Goal: Transaction & Acquisition: Purchase product/service

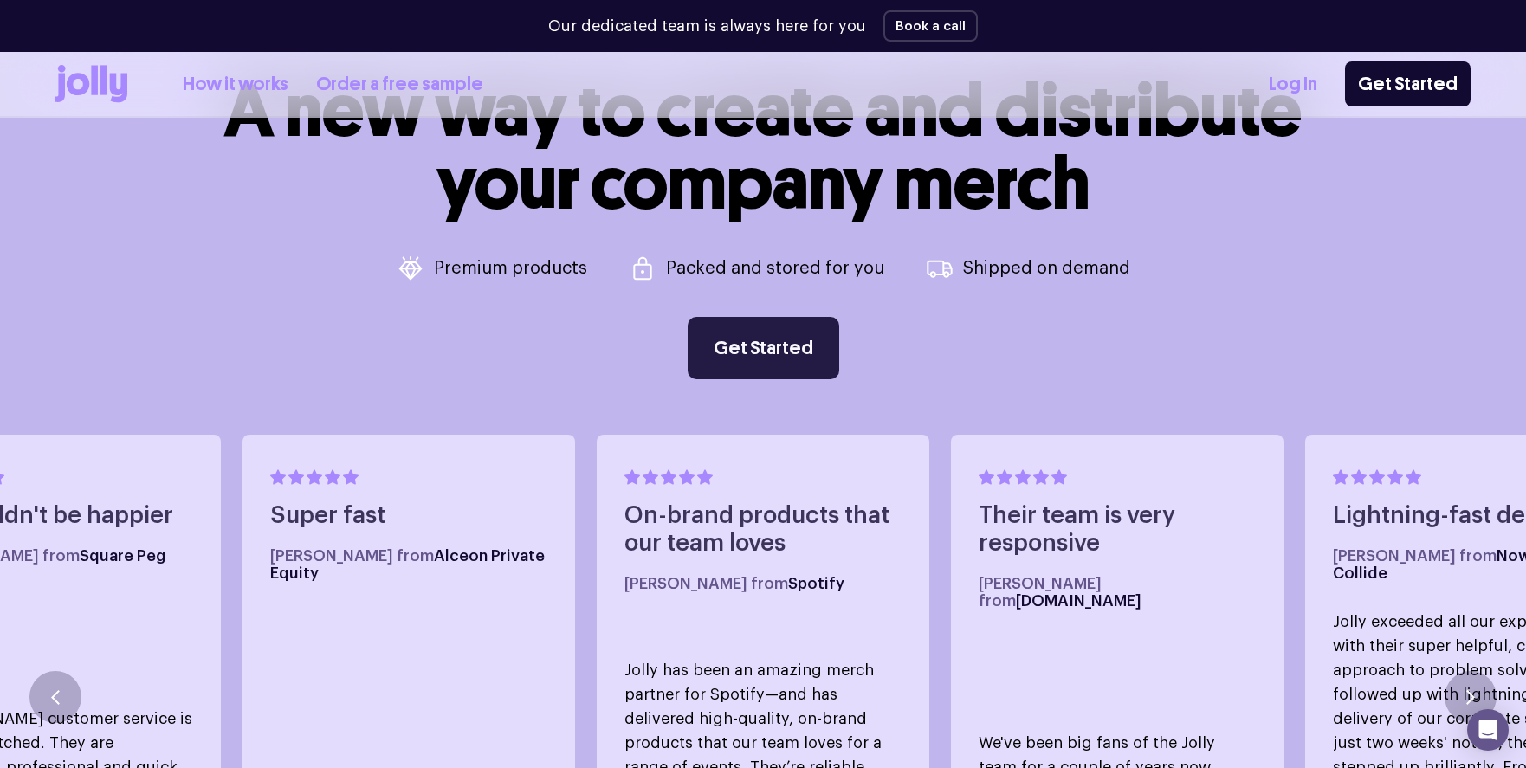
click at [755, 346] on link "Get Started" at bounding box center [764, 348] width 152 height 62
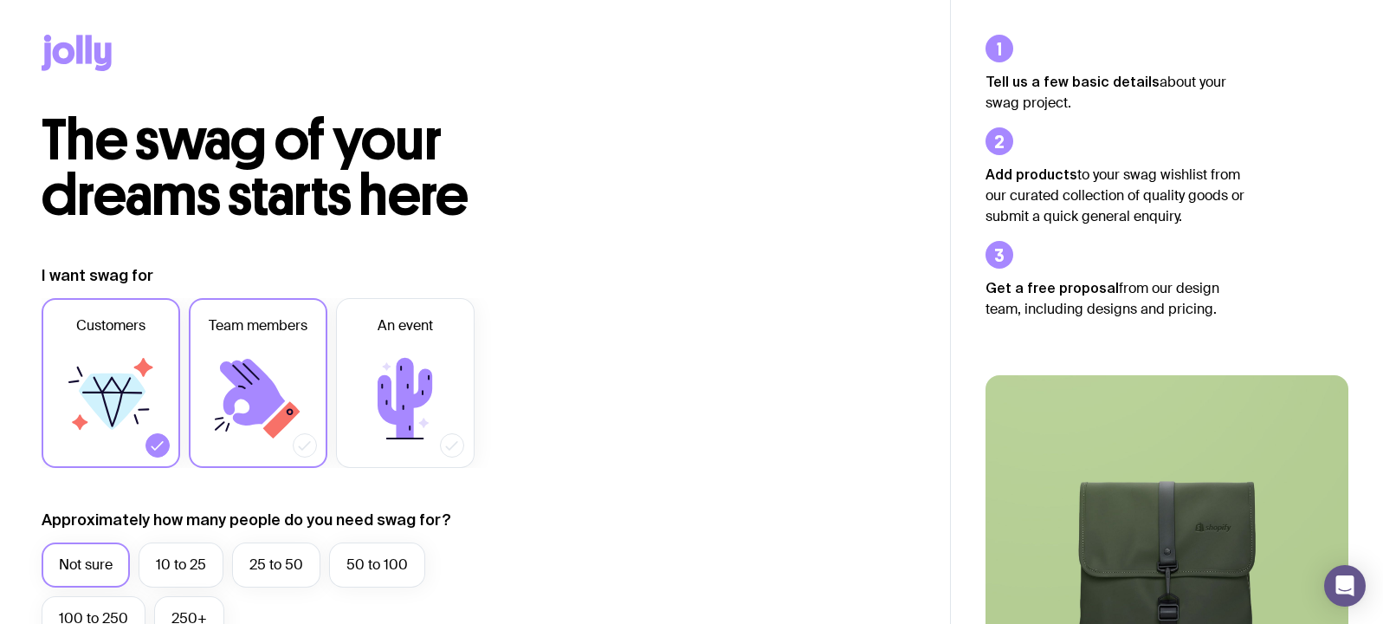
click at [282, 389] on icon at bounding box center [258, 398] width 104 height 104
click at [0, 0] on input "Team members" at bounding box center [0, 0] width 0 height 0
click at [268, 571] on label "25 to 50" at bounding box center [276, 564] width 88 height 45
click at [0, 0] on input "25 to 50" at bounding box center [0, 0] width 0 height 0
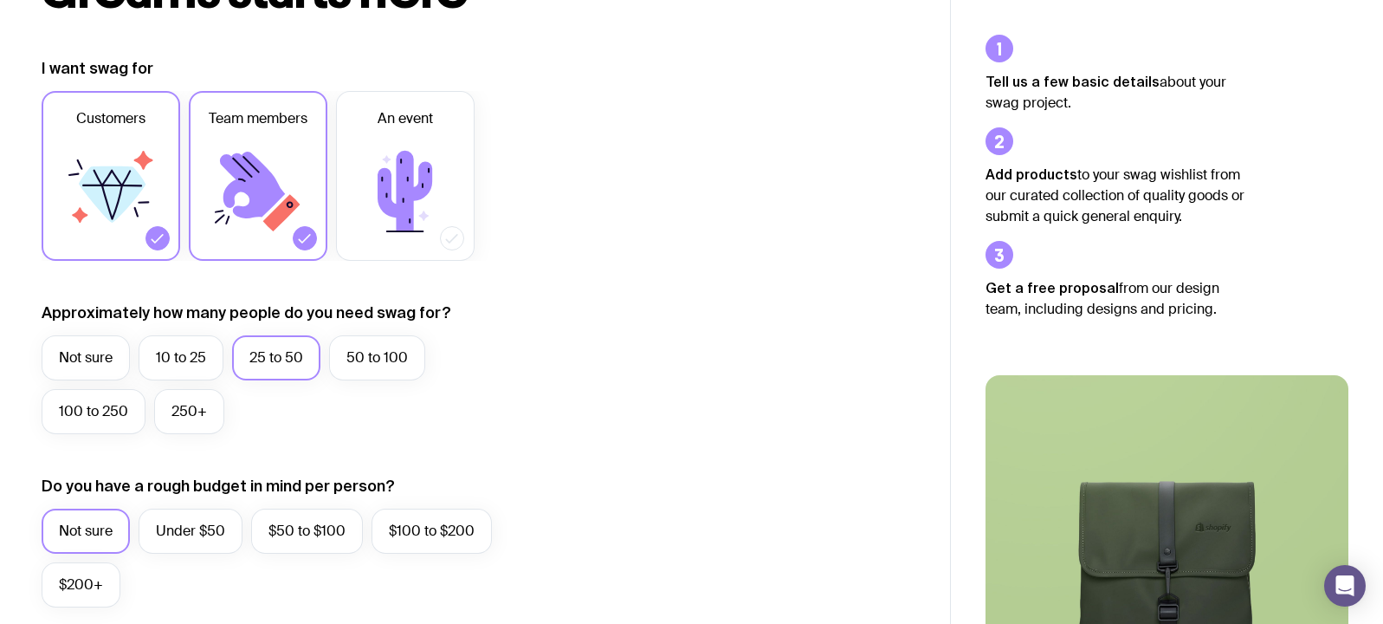
scroll to position [208, 0]
click at [109, 532] on label "Not sure" at bounding box center [86, 530] width 88 height 45
click at [0, 0] on input "Not sure" at bounding box center [0, 0] width 0 height 0
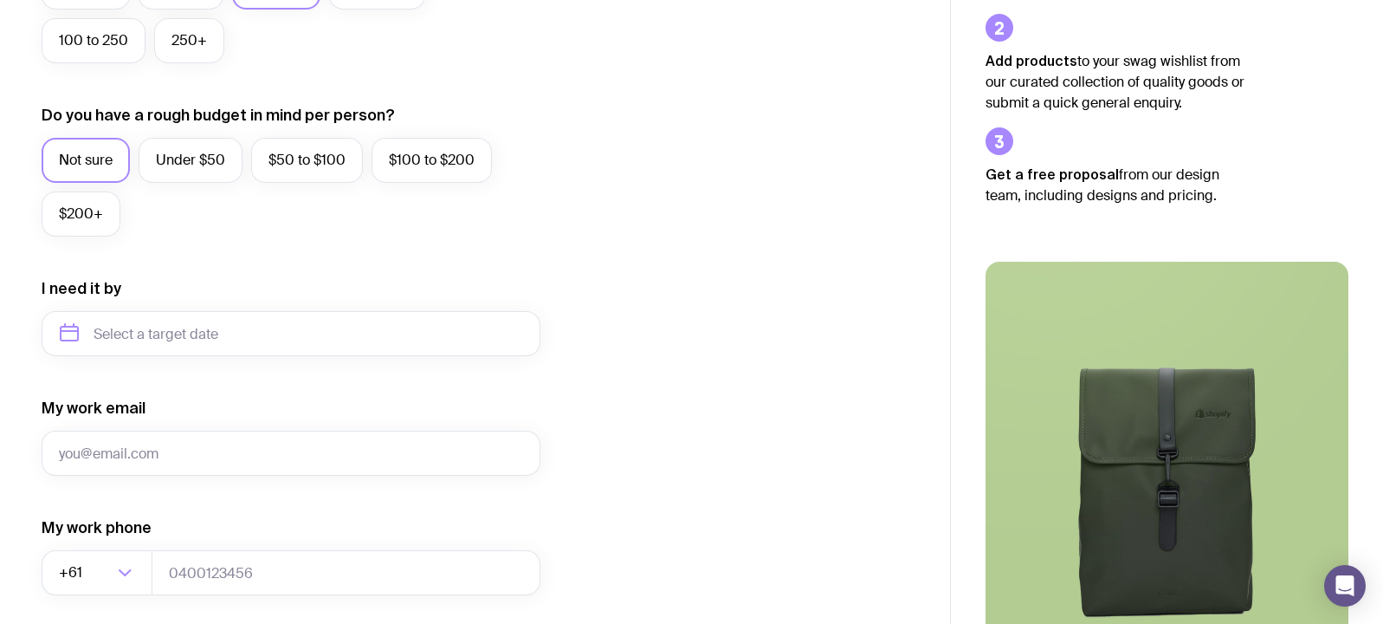
scroll to position [623, 0]
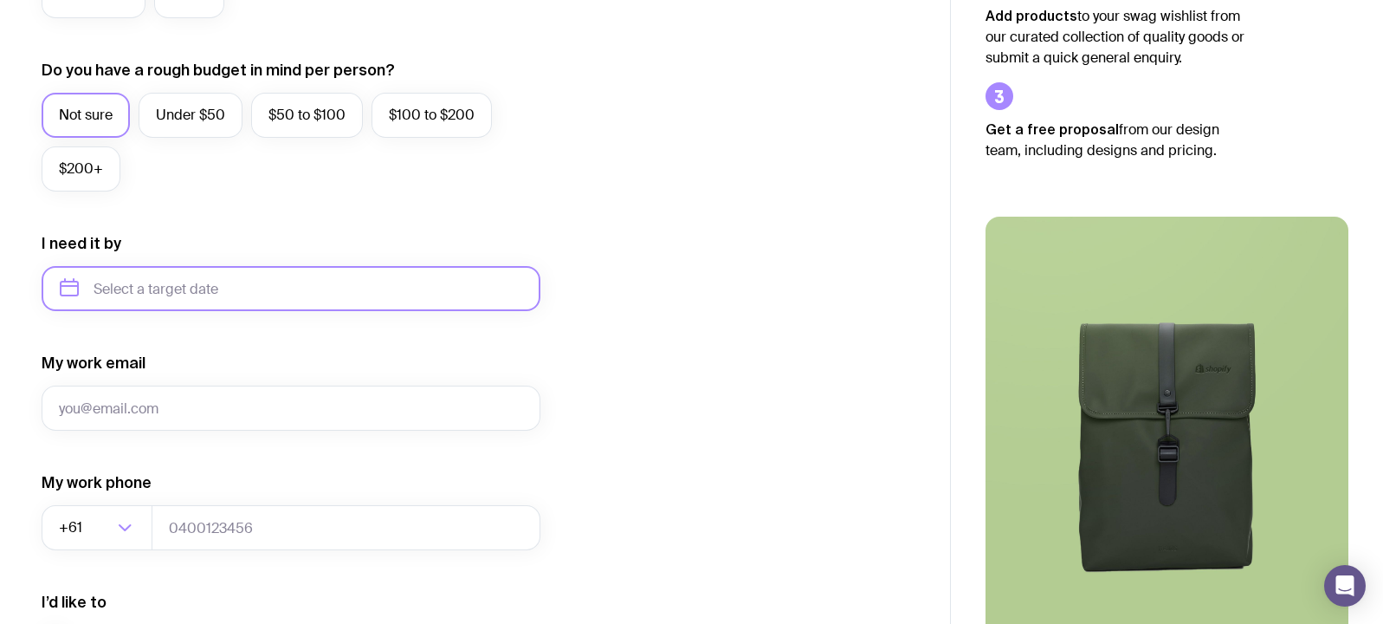
click at [137, 282] on input "text" at bounding box center [291, 288] width 499 height 45
click at [156, 495] on button "Nov" at bounding box center [151, 501] width 63 height 35
type input "[DATE]"
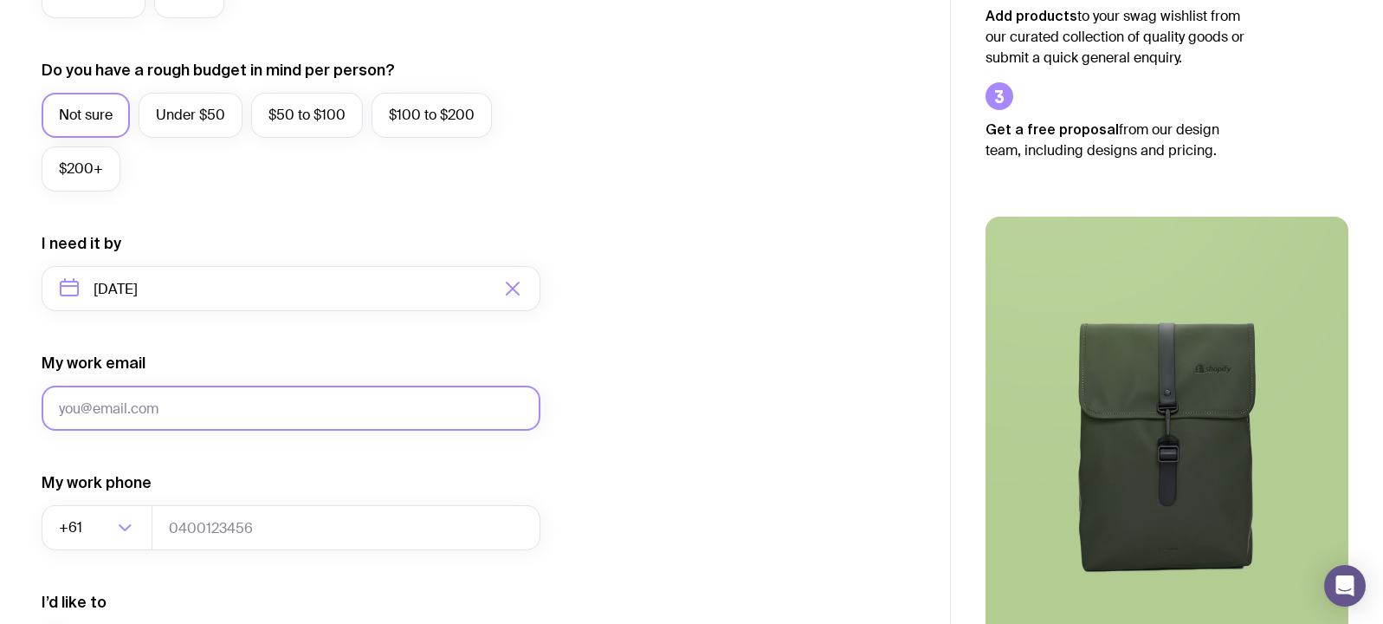
click at [155, 404] on input "My work email" at bounding box center [291, 407] width 499 height 45
type input "[PERSON_NAME][EMAIL_ADDRESS][DOMAIN_NAME]"
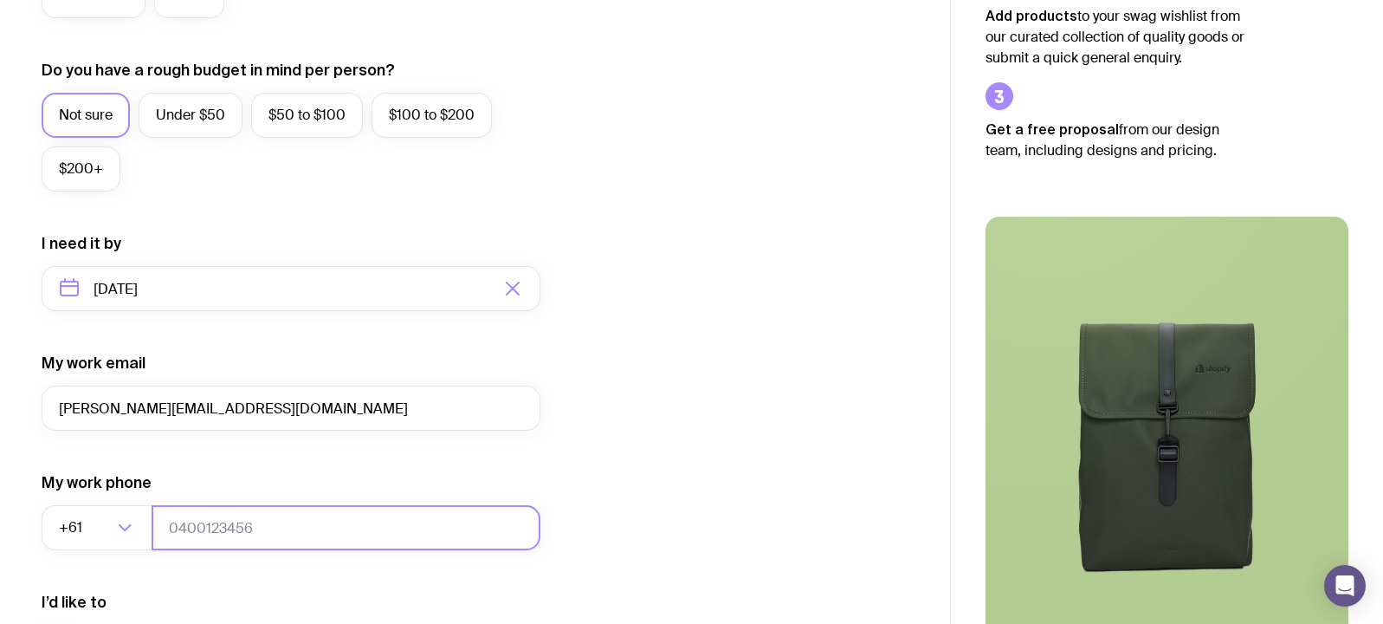
click at [230, 529] on input "tel" at bounding box center [346, 527] width 389 height 45
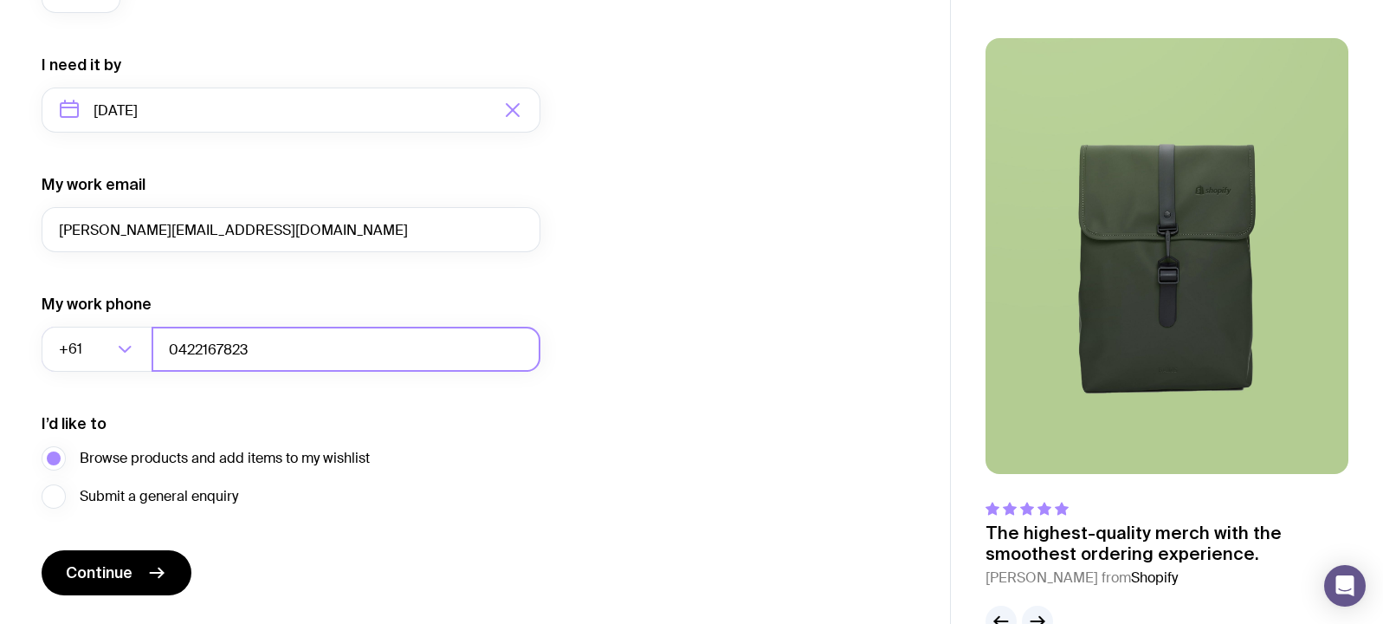
scroll to position [840, 0]
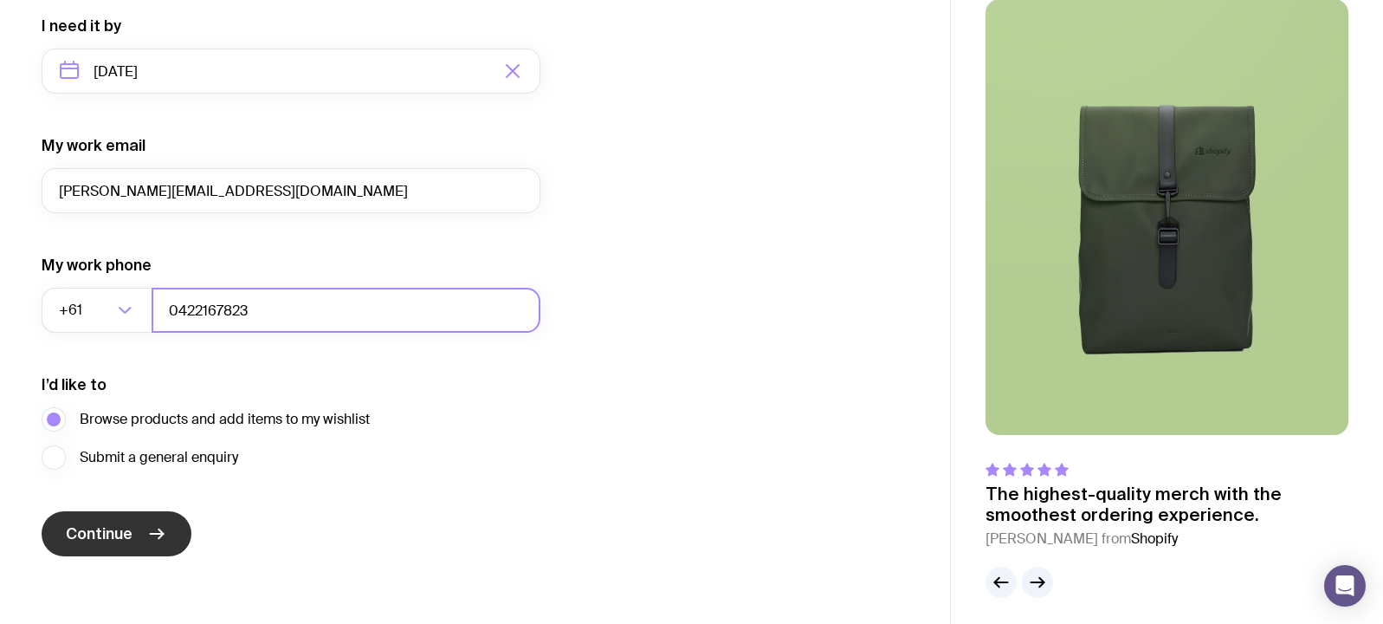
type input "0422167823"
click at [149, 541] on icon "submit" at bounding box center [156, 533] width 21 height 21
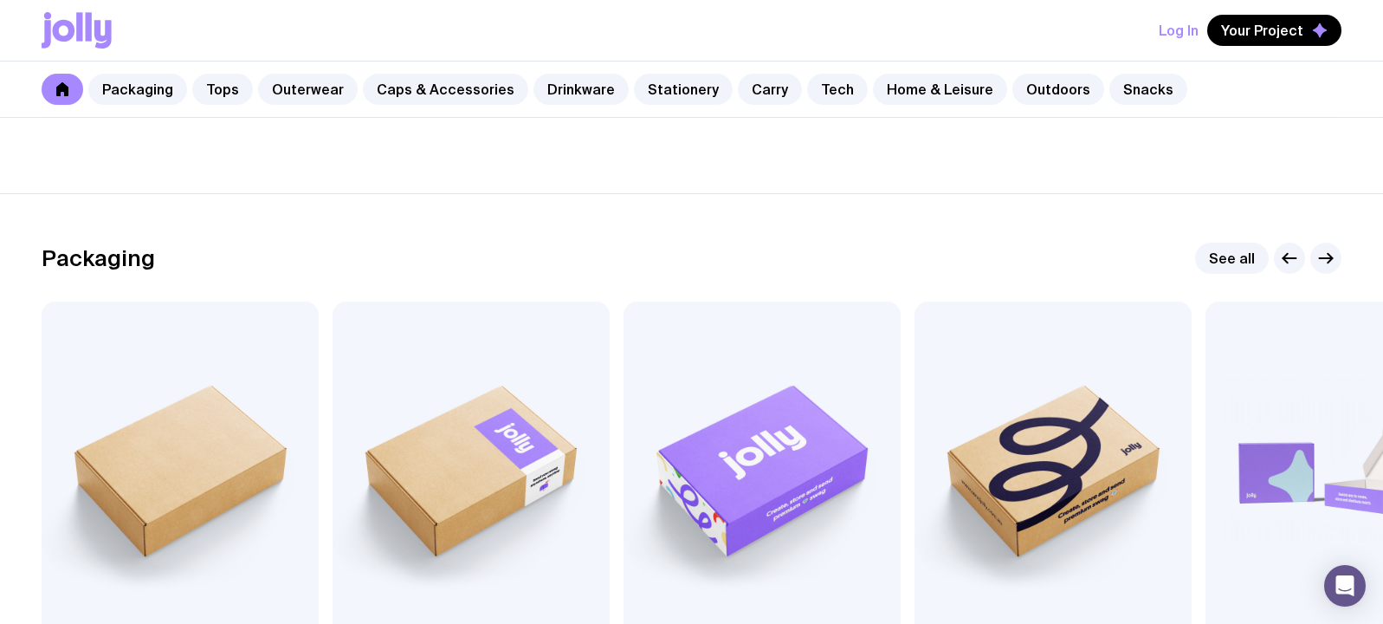
scroll to position [173, 0]
click at [409, 94] on link "Caps & Accessories" at bounding box center [445, 89] width 165 height 31
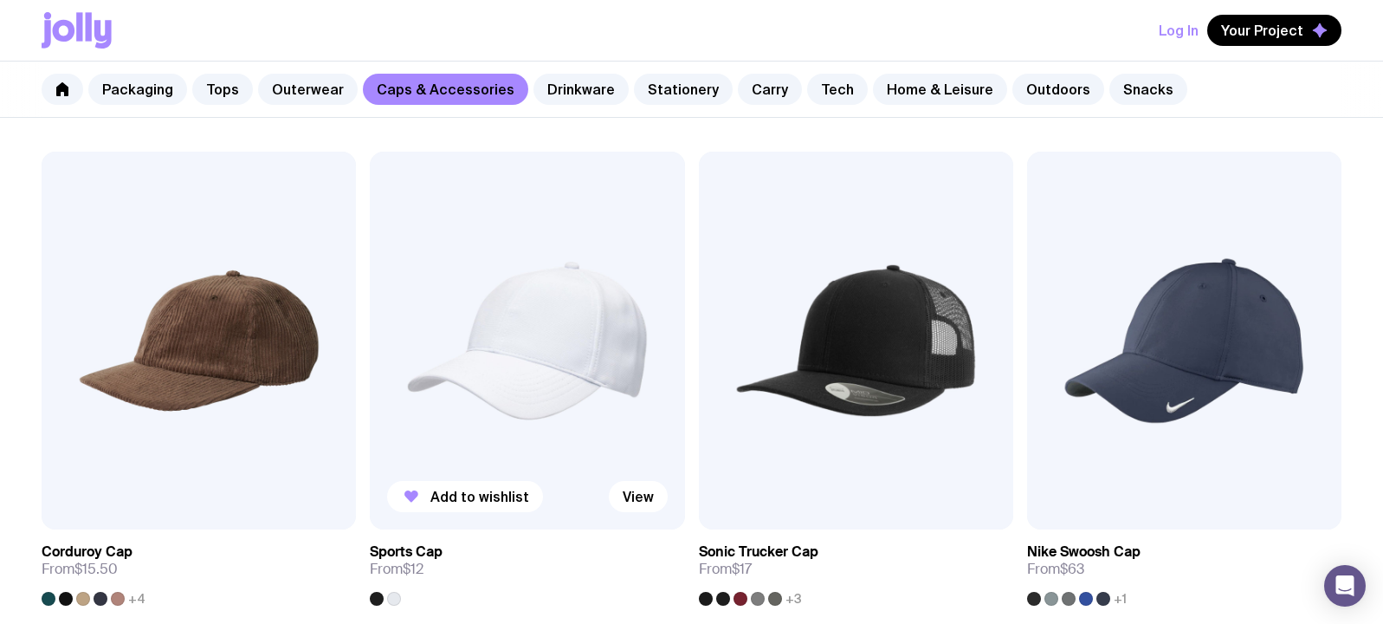
scroll to position [821, 0]
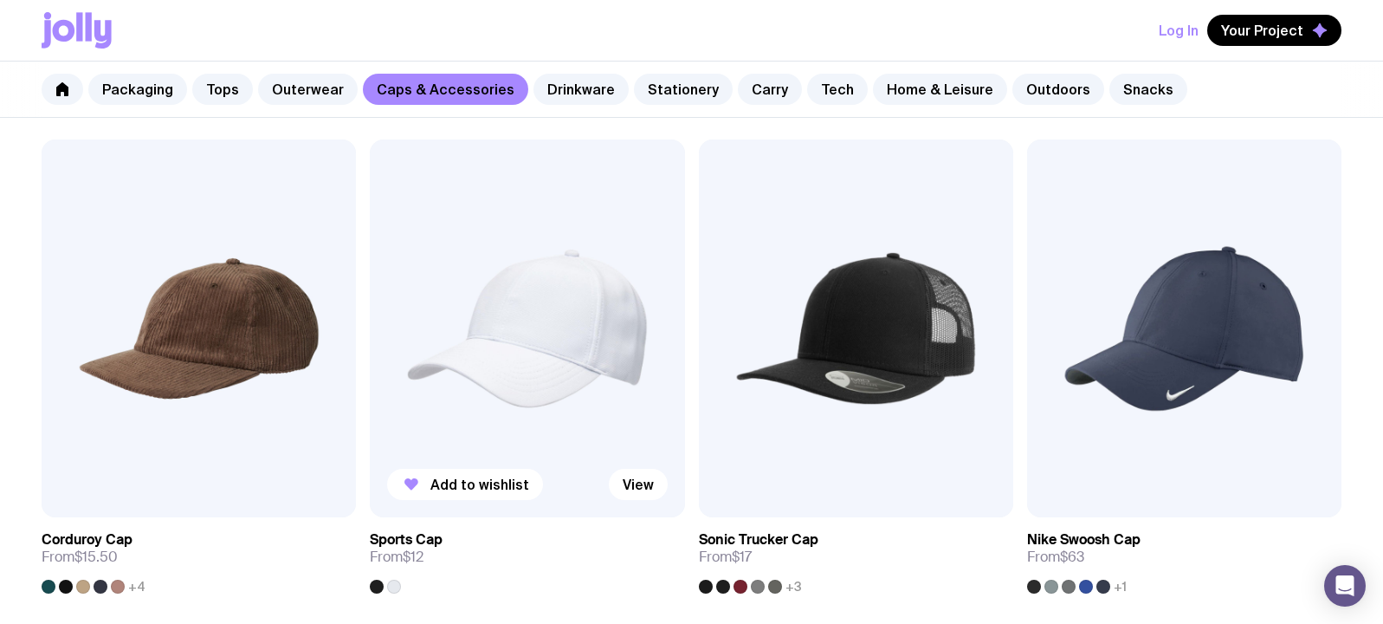
click at [575, 414] on img at bounding box center [527, 328] width 314 height 378
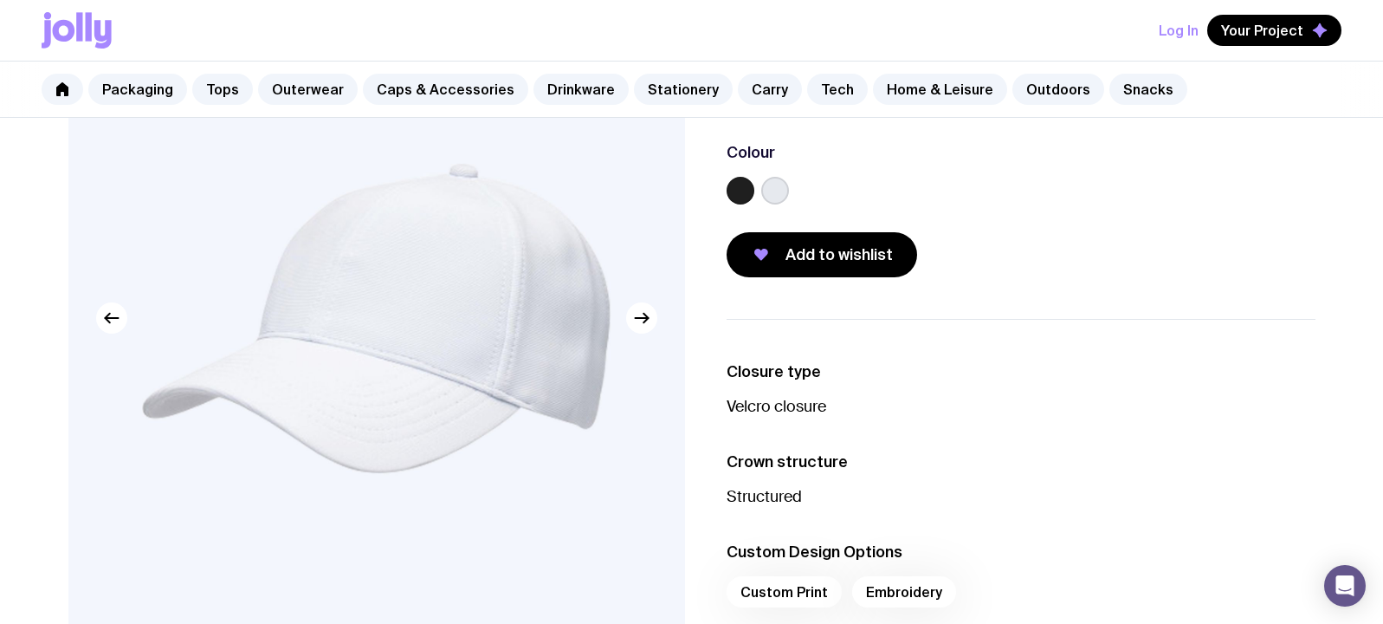
scroll to position [204, 0]
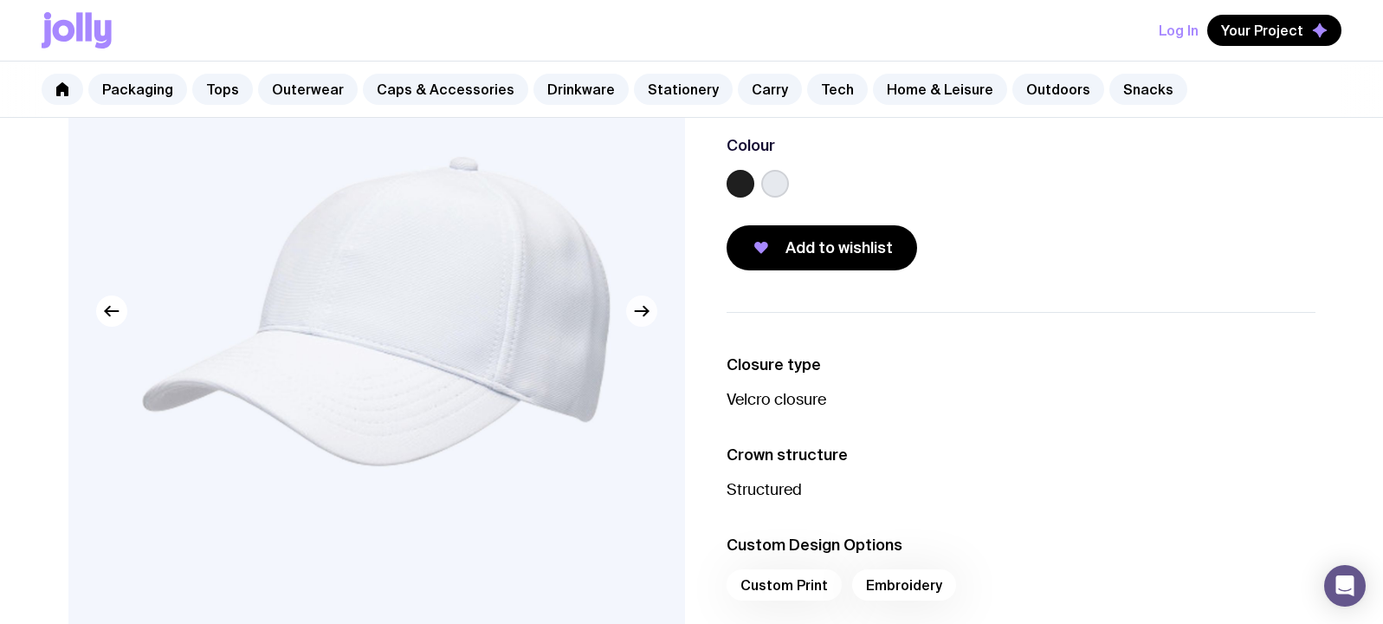
click at [644, 320] on icon "button" at bounding box center [641, 311] width 21 height 21
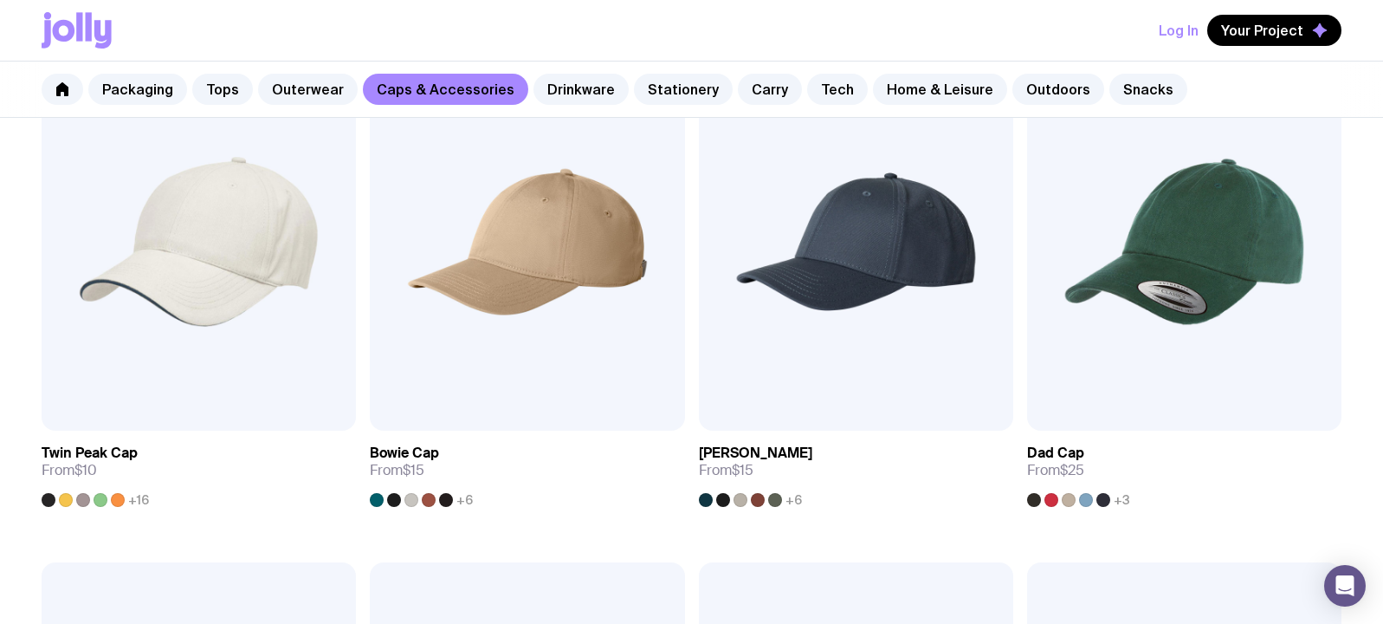
scroll to position [402, 0]
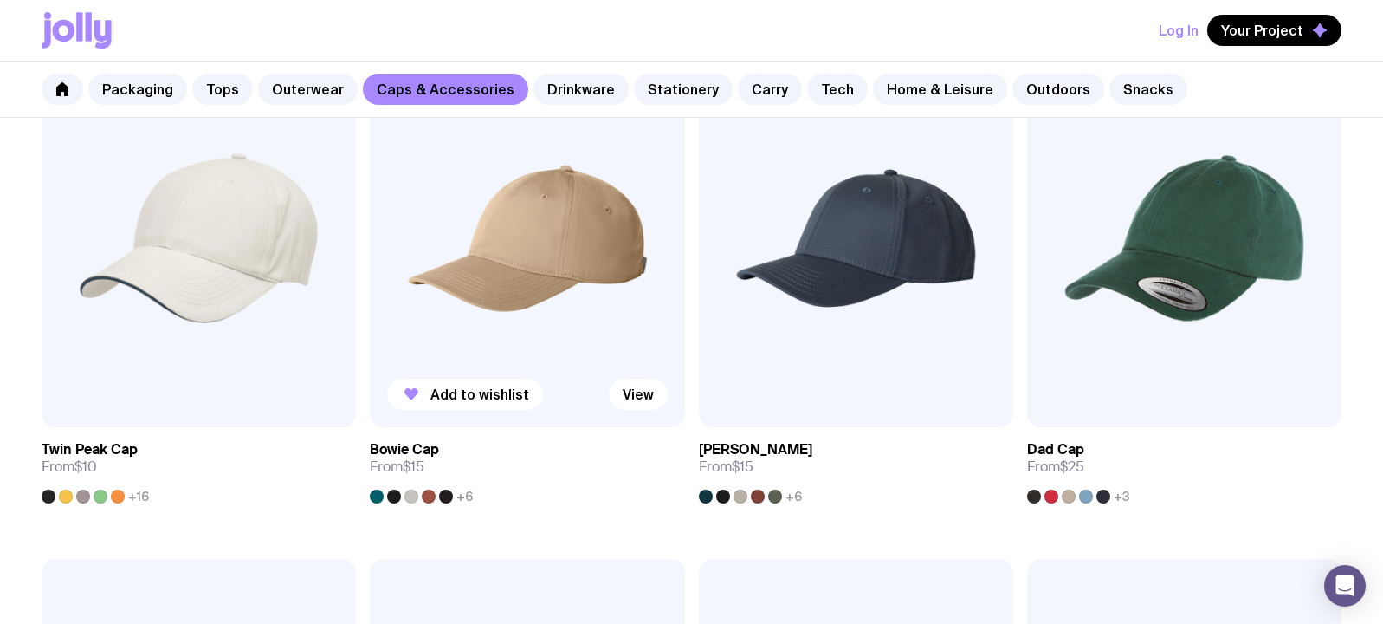
click at [478, 219] on img at bounding box center [527, 238] width 314 height 378
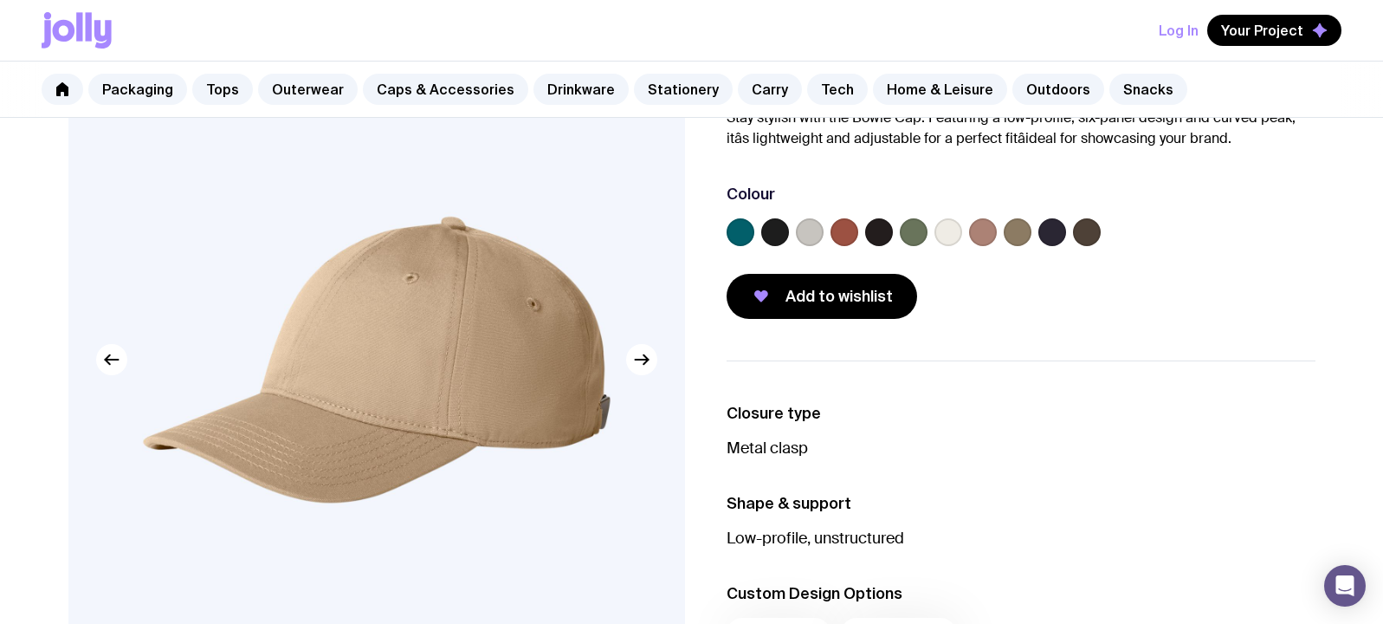
scroll to position [164, 0]
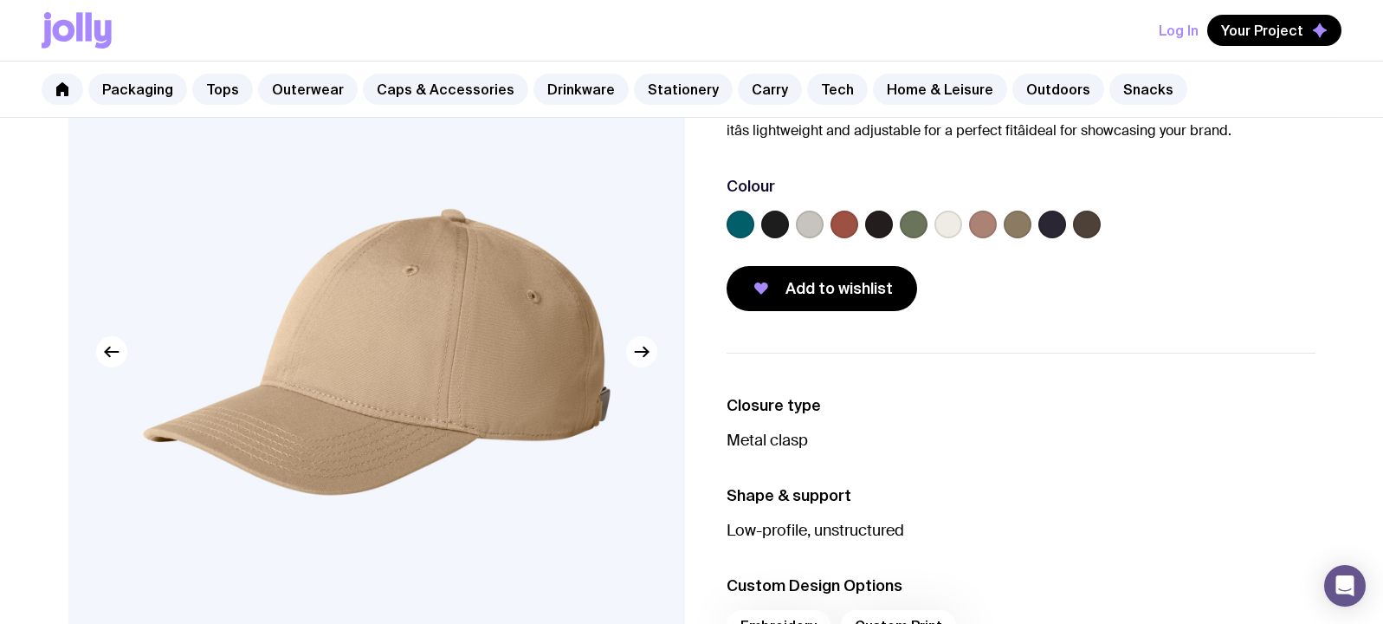
click at [649, 359] on icon "button" at bounding box center [641, 351] width 21 height 21
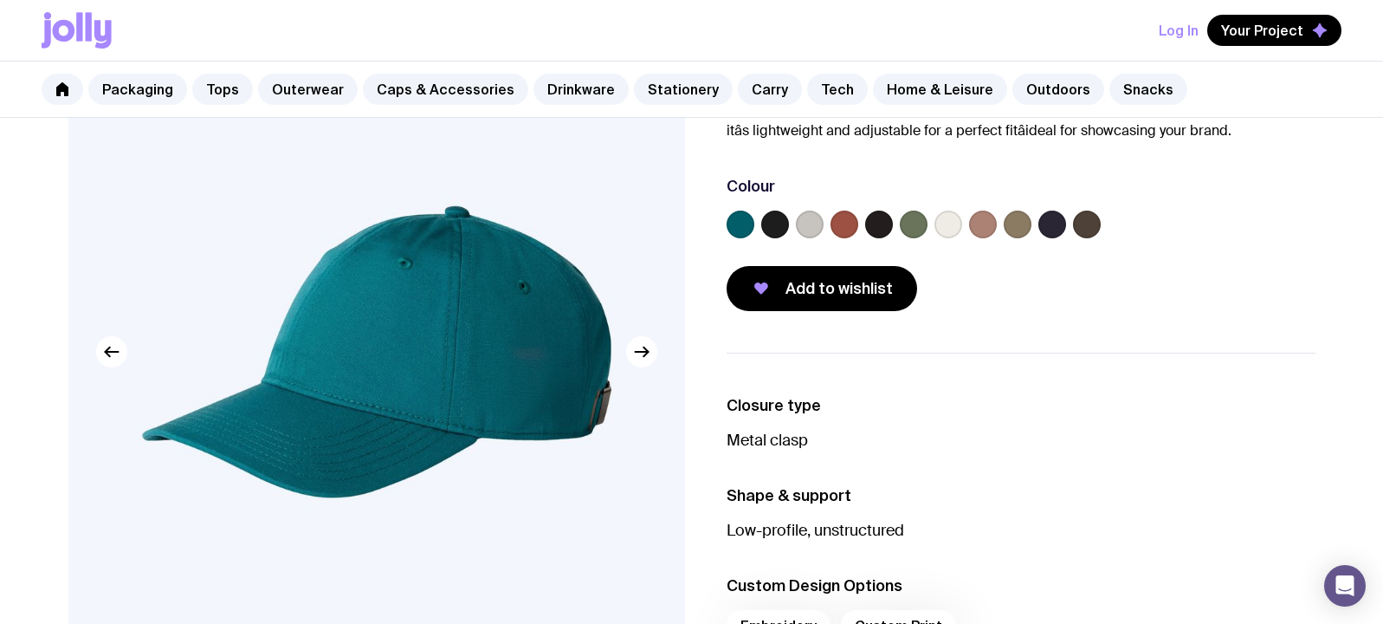
click at [953, 217] on label at bounding box center [949, 224] width 28 height 28
click at [0, 0] on input "radio" at bounding box center [0, 0] width 0 height 0
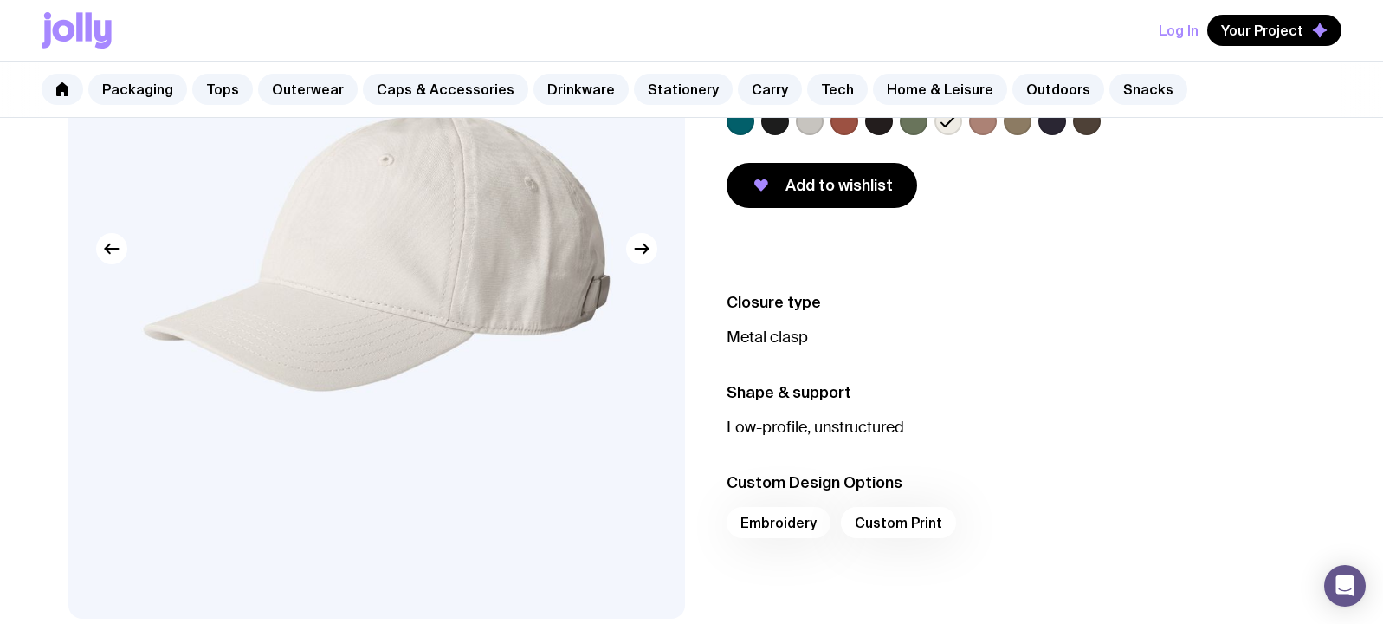
scroll to position [269, 0]
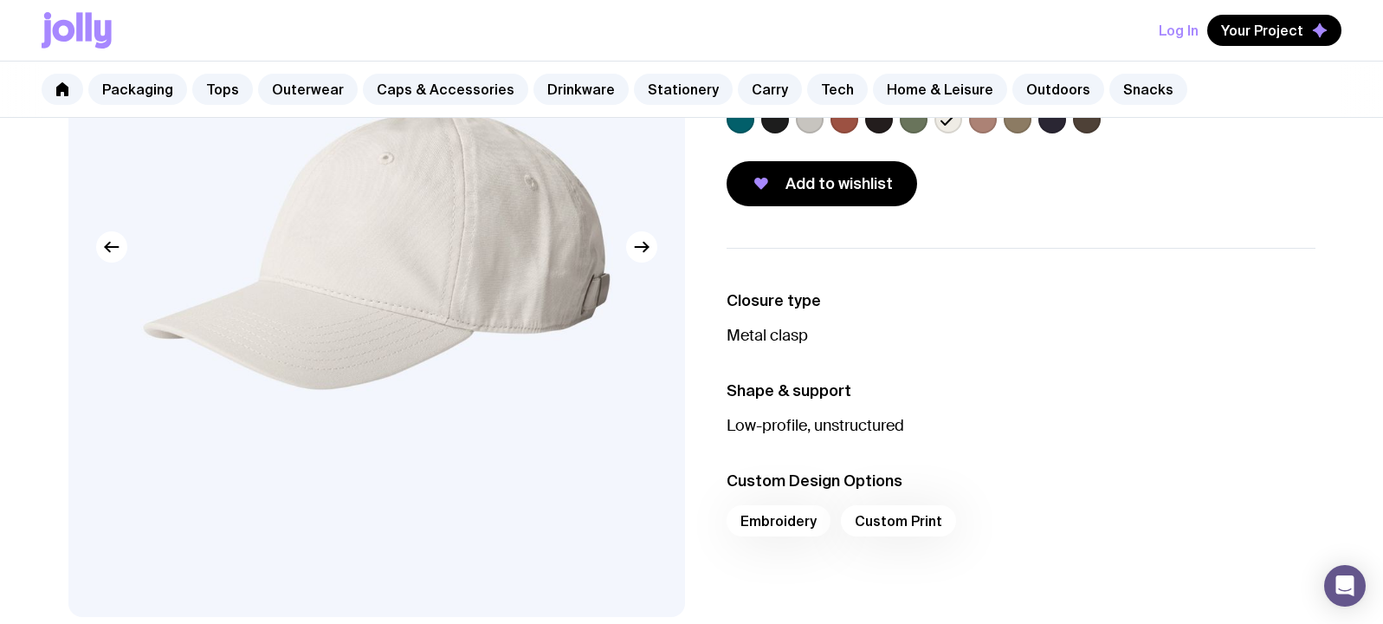
click at [802, 526] on div "Embroidery Custom Print" at bounding box center [1021, 526] width 589 height 42
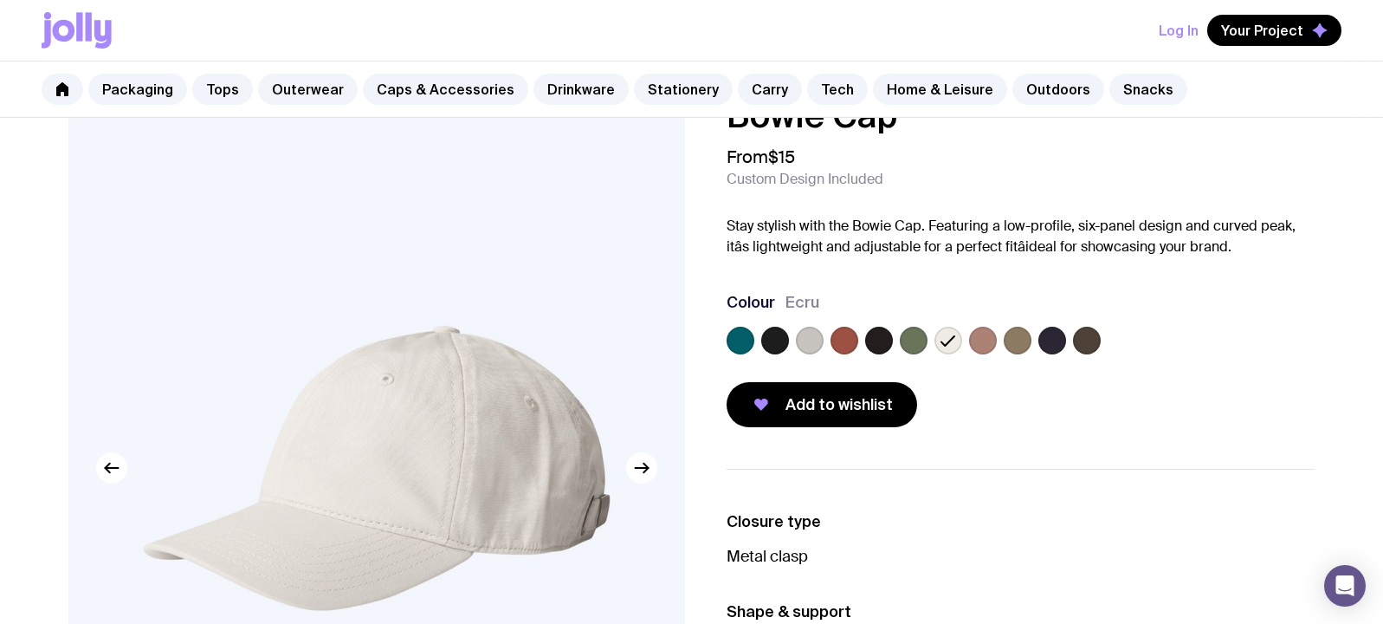
scroll to position [39, 0]
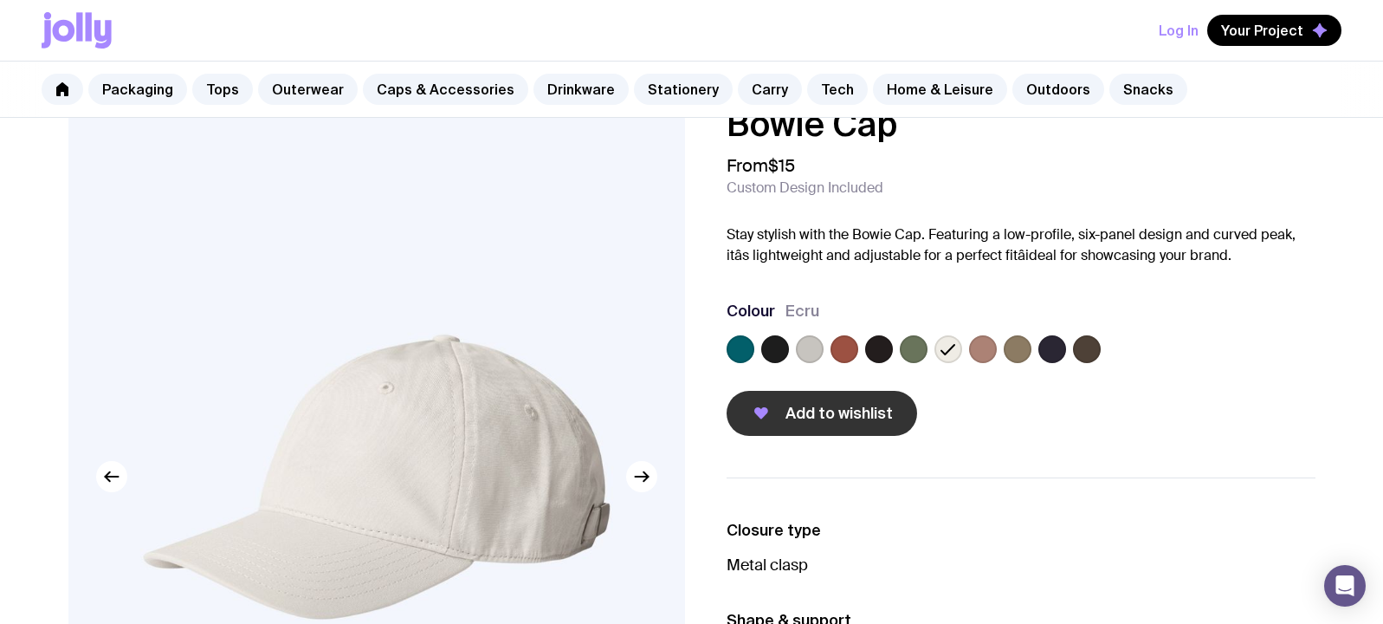
click at [772, 417] on button "Add to wishlist" at bounding box center [822, 413] width 191 height 45
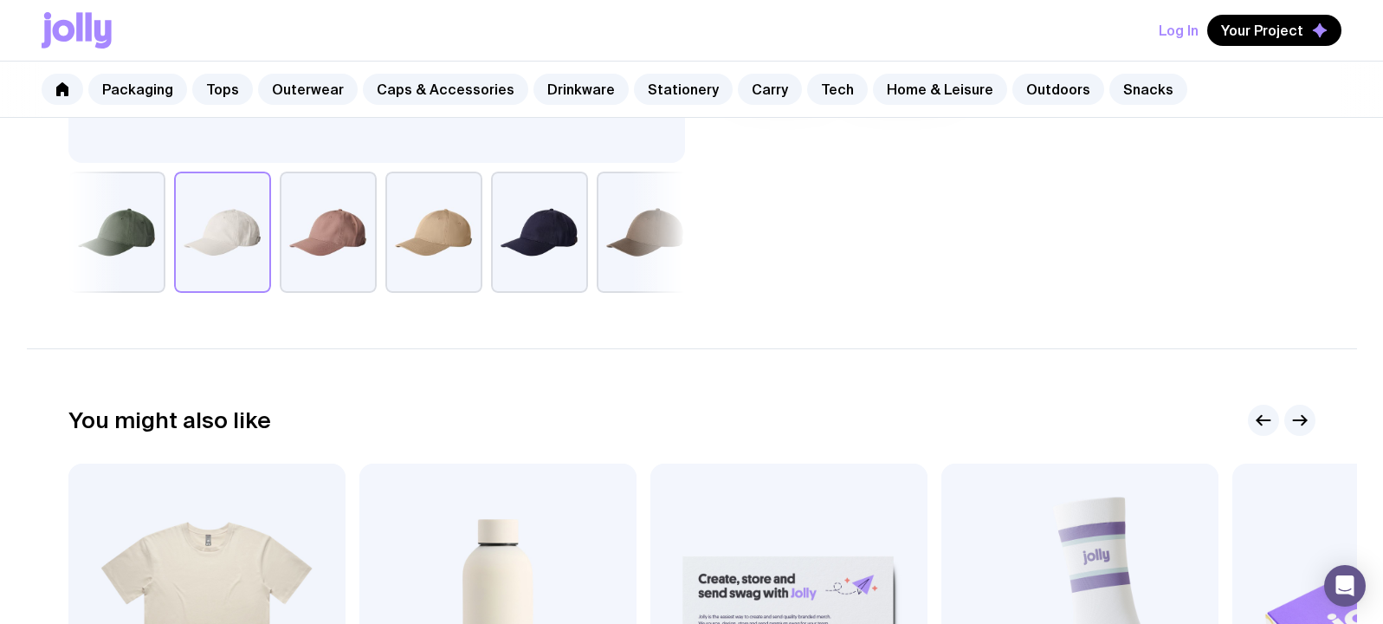
scroll to position [1100, 0]
